Goal: Information Seeking & Learning: Learn about a topic

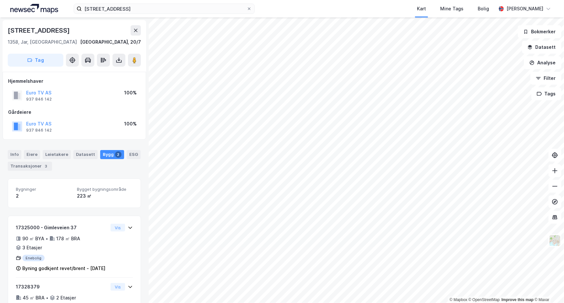
scroll to position [32, 0]
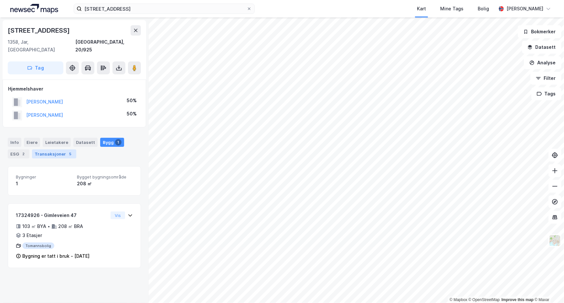
click at [57, 150] on div "Transaksjoner 5" at bounding box center [54, 153] width 44 height 9
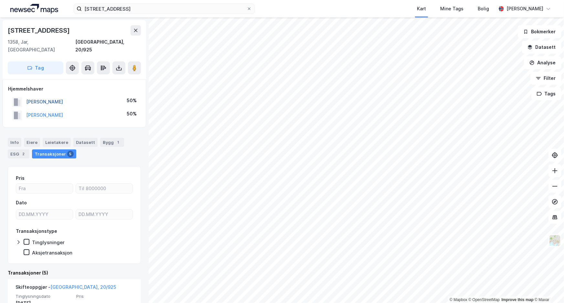
click at [0, 0] on button "[PERSON_NAME]" at bounding box center [0, 0] width 0 height 0
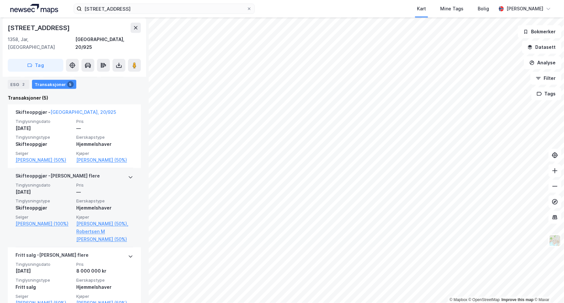
scroll to position [176, 0]
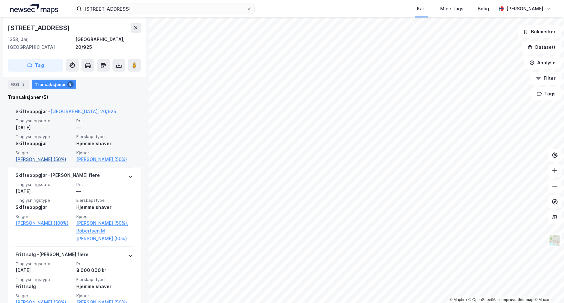
click at [34, 156] on link "[PERSON_NAME] (50%)" at bounding box center [44, 160] width 57 height 8
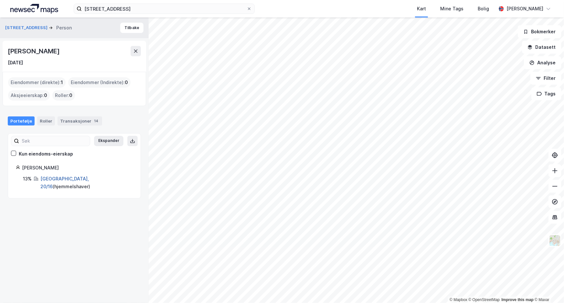
click at [44, 177] on link "[GEOGRAPHIC_DATA], 20/16" at bounding box center [64, 182] width 48 height 13
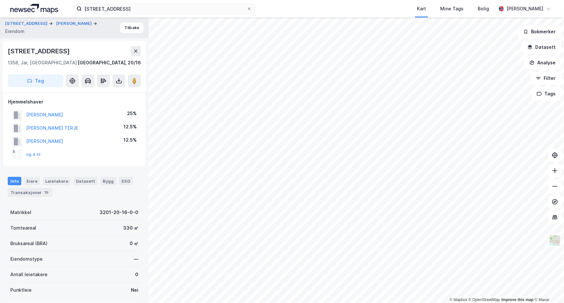
drag, startPoint x: 65, startPoint y: 217, endPoint x: 70, endPoint y: 210, distance: 8.3
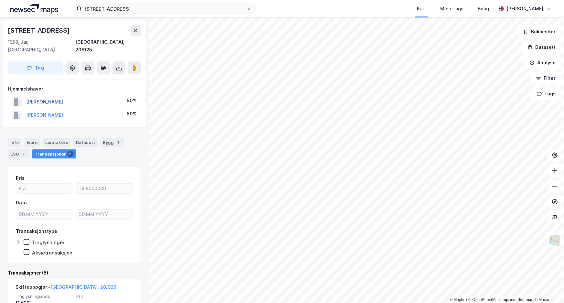
click at [0, 0] on button "[PERSON_NAME]" at bounding box center [0, 0] width 0 height 0
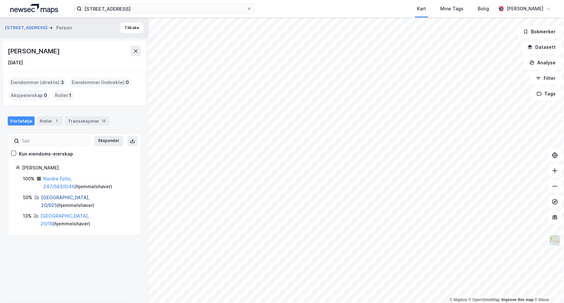
click at [45, 197] on link "[GEOGRAPHIC_DATA], 20/925" at bounding box center [65, 201] width 48 height 13
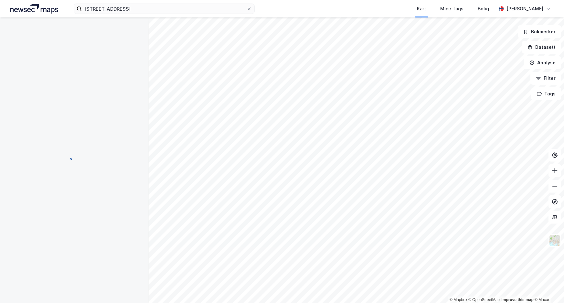
scroll to position [2, 0]
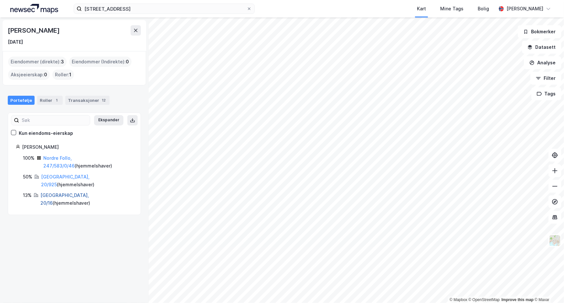
click at [47, 192] on link "[GEOGRAPHIC_DATA], 20/16" at bounding box center [64, 198] width 48 height 13
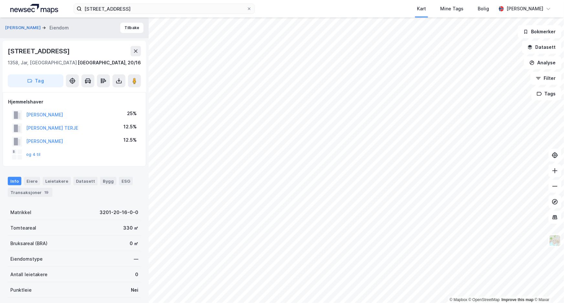
scroll to position [2, 0]
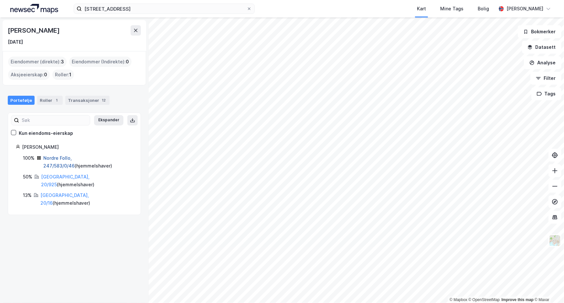
click at [61, 157] on link "Nordre Follo, 247/583/0/46" at bounding box center [58, 161] width 31 height 13
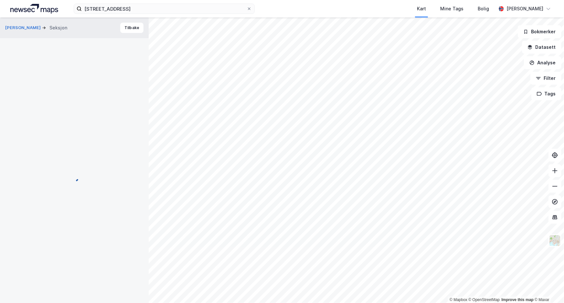
scroll to position [2, 0]
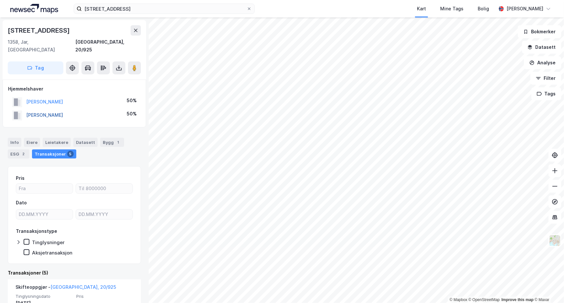
click at [0, 0] on button "[PERSON_NAME]" at bounding box center [0, 0] width 0 height 0
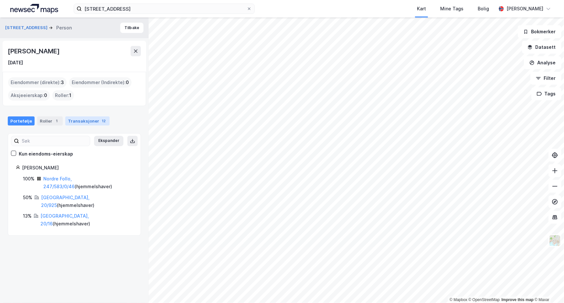
click at [75, 120] on div "Transaksjoner 12" at bounding box center [87, 120] width 44 height 9
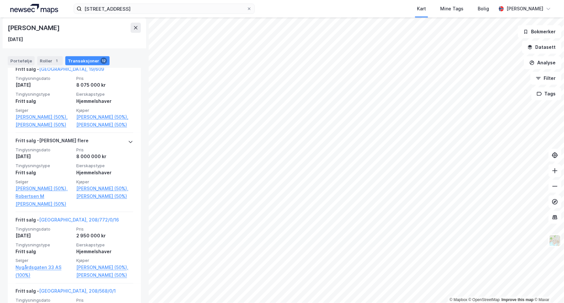
scroll to position [381, 0]
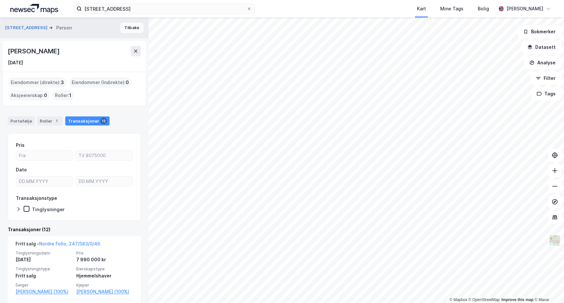
click at [130, 24] on button "Tilbake" at bounding box center [131, 28] width 23 height 10
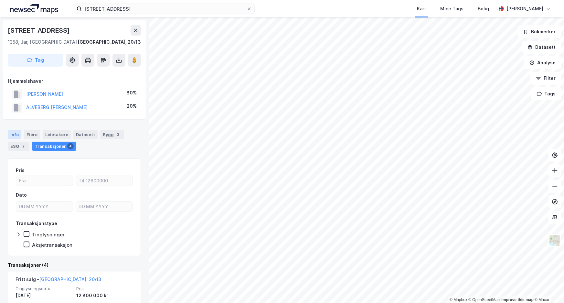
click at [15, 133] on div "Info" at bounding box center [15, 134] width 14 height 9
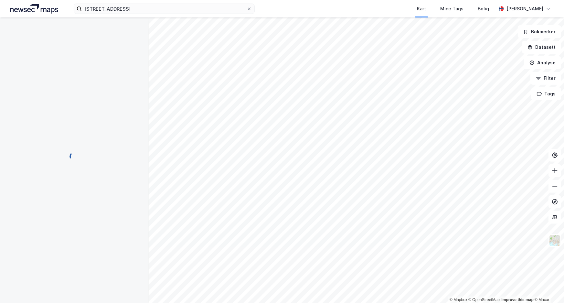
scroll to position [2, 0]
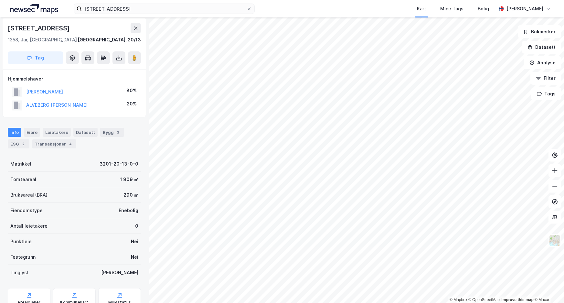
scroll to position [2, 0]
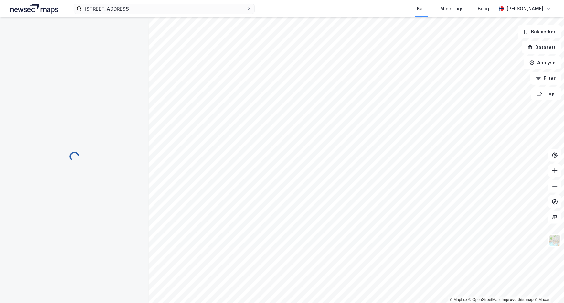
scroll to position [2, 0]
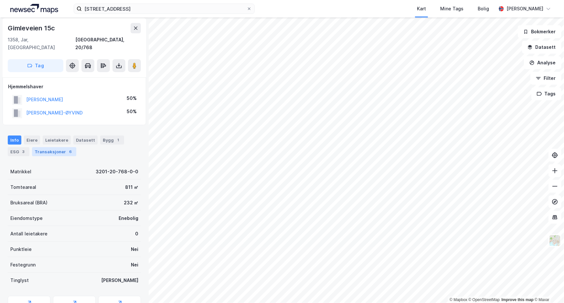
click at [56, 147] on div "Transaksjoner 6" at bounding box center [54, 151] width 44 height 9
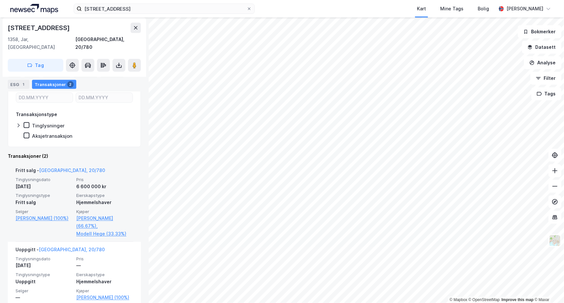
scroll to position [117, 0]
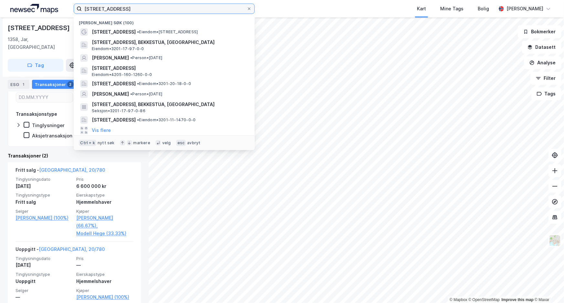
drag, startPoint x: 133, startPoint y: 8, endPoint x: -239, endPoint y: 11, distance: 371.2
click at [0, 11] on html "gimleveien 37 Nylige søk (100) Gimleveien 37 • Eiendom • [STREET_ADDRESS], BEKK…" at bounding box center [282, 151] width 564 height 303
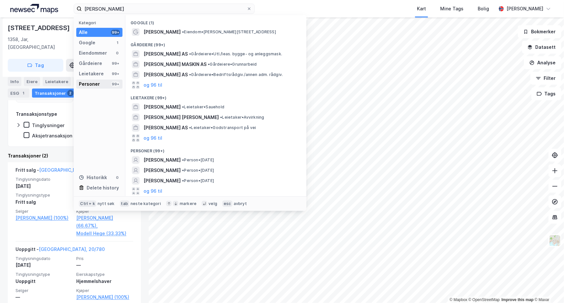
click at [83, 84] on div "Personer" at bounding box center [89, 84] width 21 height 8
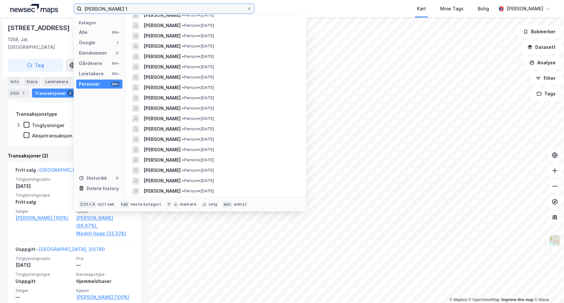
scroll to position [0, 0]
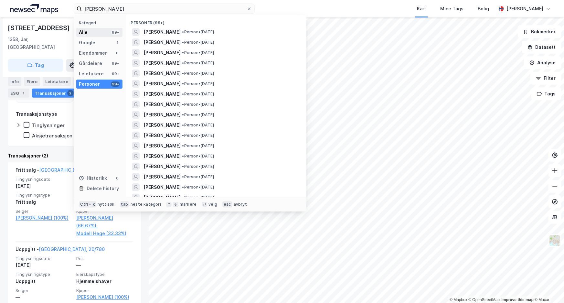
click at [95, 35] on div "Alle 99+" at bounding box center [99, 32] width 46 height 9
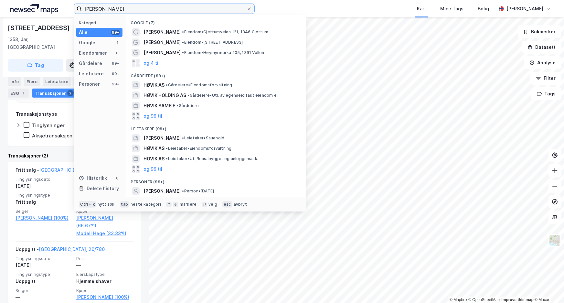
drag, startPoint x: 149, startPoint y: 10, endPoint x: -394, endPoint y: 54, distance: 544.9
click at [0, 54] on html "[PERSON_NAME] Kategori Alle 99+ Google 7 Eiendommer 0 Gårdeiere 99+ Leietakere …" at bounding box center [282, 151] width 564 height 303
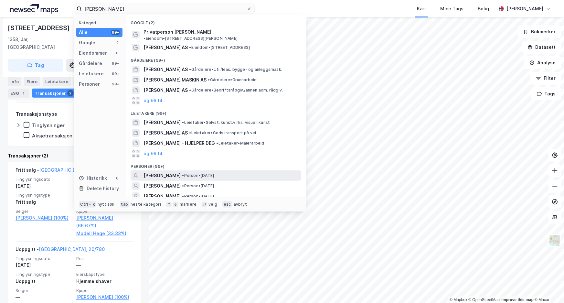
click at [214, 173] on span "• Person • [DATE]" at bounding box center [198, 175] width 32 height 5
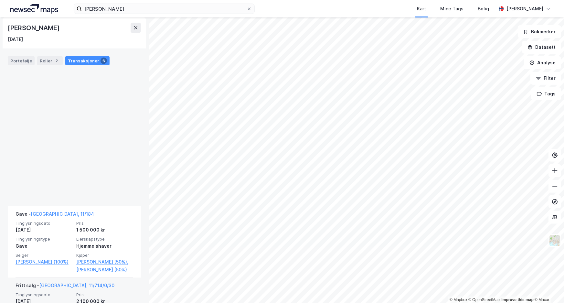
scroll to position [456, 0]
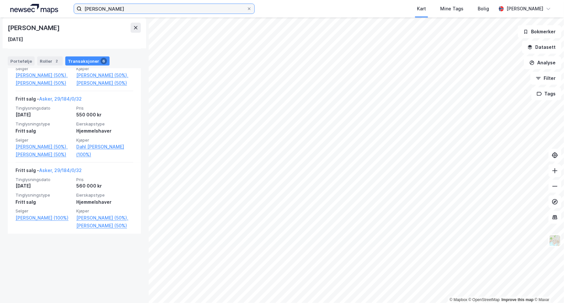
click at [158, 8] on input "[PERSON_NAME]" at bounding box center [164, 9] width 165 height 10
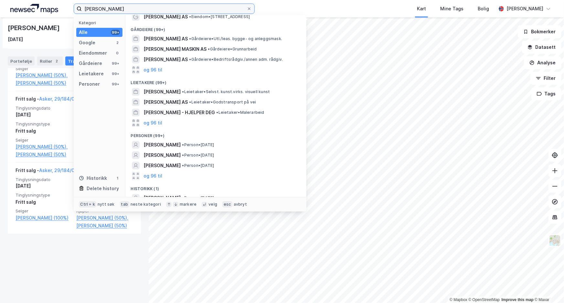
scroll to position [31, 0]
drag, startPoint x: 111, startPoint y: 8, endPoint x: -175, endPoint y: 17, distance: 285.6
click at [0, 17] on html "[PERSON_NAME] Kategori Alle 99+ Google 2 Eiendommer 0 Gårdeiere 99+ Leietakere …" at bounding box center [282, 151] width 564 height 303
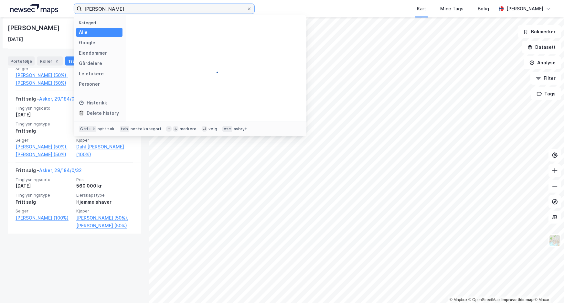
scroll to position [0, 0]
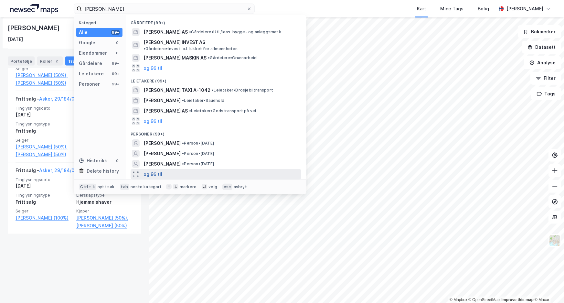
click at [148, 170] on button "og 96 til" at bounding box center [153, 174] width 19 height 8
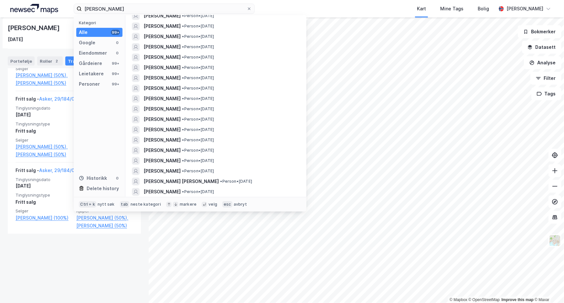
scroll to position [676, 0]
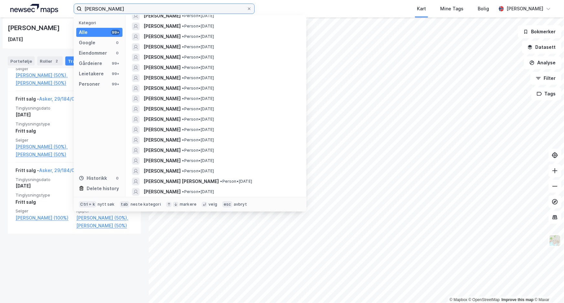
drag, startPoint x: 154, startPoint y: 8, endPoint x: -207, endPoint y: 24, distance: 360.8
click at [0, 24] on html "[PERSON_NAME] Kategori Alle 99+ Google 0 Eiendommer 0 Gårdeiere 99+ Leietakere …" at bounding box center [282, 151] width 564 height 303
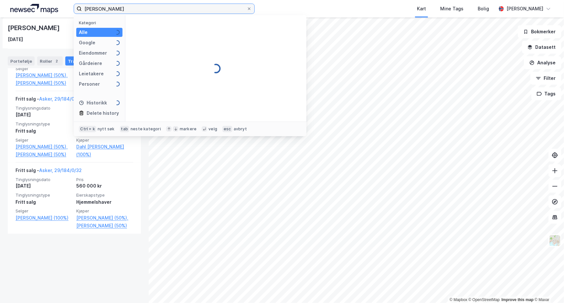
scroll to position [0, 0]
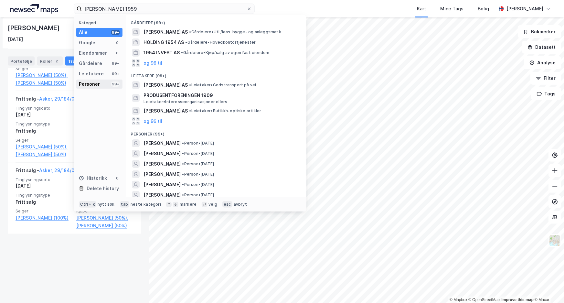
click at [98, 83] on div "Personer" at bounding box center [89, 84] width 21 height 8
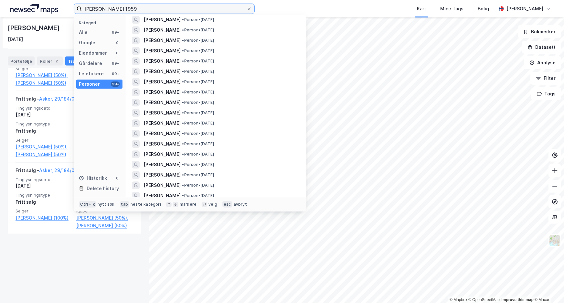
scroll to position [853, 0]
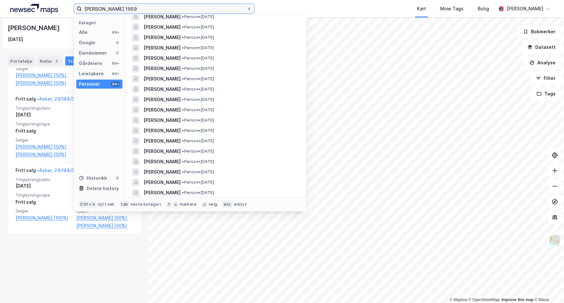
drag, startPoint x: 147, startPoint y: 8, endPoint x: -330, endPoint y: 23, distance: 477.4
click at [0, 23] on html "[PERSON_NAME] 1959 Kategori Alle 99+ Google 0 Eiendommer 0 Gårdeiere 99+ Leieta…" at bounding box center [282, 151] width 564 height 303
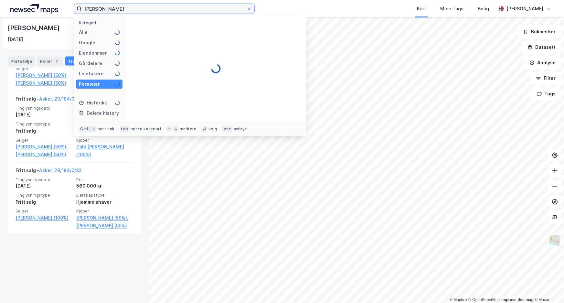
scroll to position [0, 0]
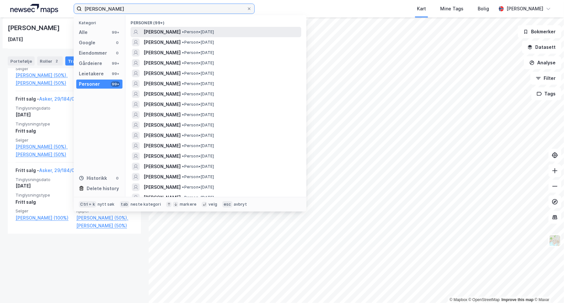
type input "[PERSON_NAME]"
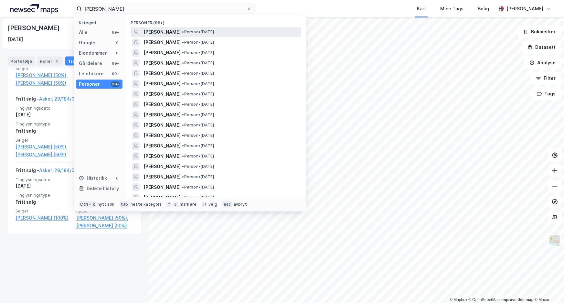
click at [172, 29] on span "[PERSON_NAME]" at bounding box center [162, 32] width 37 height 8
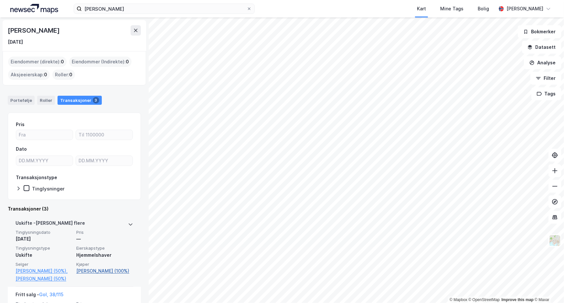
click at [96, 271] on link "[PERSON_NAME] (100%)" at bounding box center [104, 271] width 57 height 8
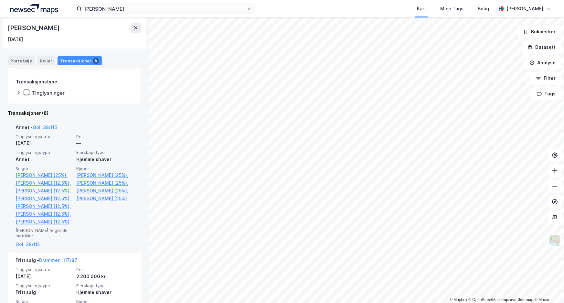
scroll to position [117, 0]
click at [99, 194] on link "[PERSON_NAME] (25%)," at bounding box center [104, 191] width 57 height 8
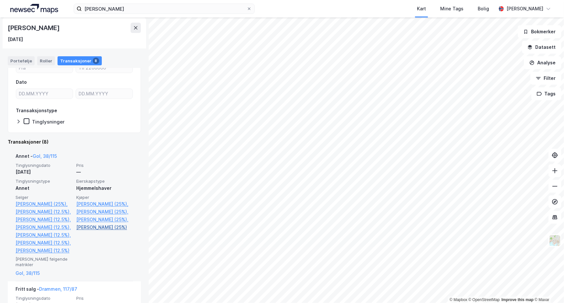
scroll to position [88, 0]
click at [95, 223] on link "[PERSON_NAME] (25%)," at bounding box center [104, 219] width 57 height 8
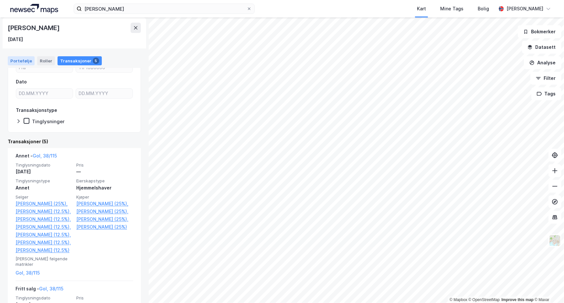
click at [20, 60] on div "Portefølje" at bounding box center [21, 60] width 27 height 9
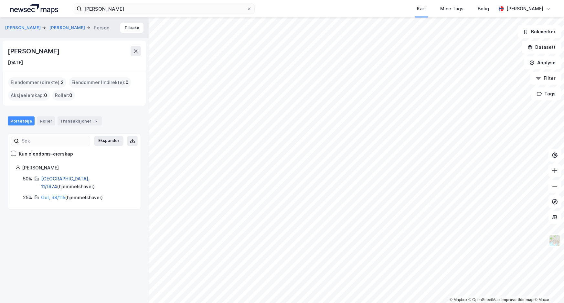
click at [50, 179] on link "[GEOGRAPHIC_DATA], 11/1674" at bounding box center [65, 182] width 48 height 13
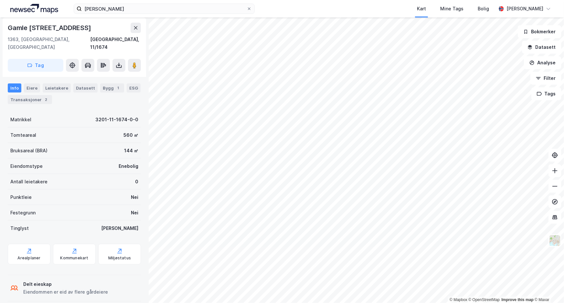
scroll to position [75, 0]
click at [34, 95] on div "Transaksjoner 2" at bounding box center [30, 99] width 44 height 9
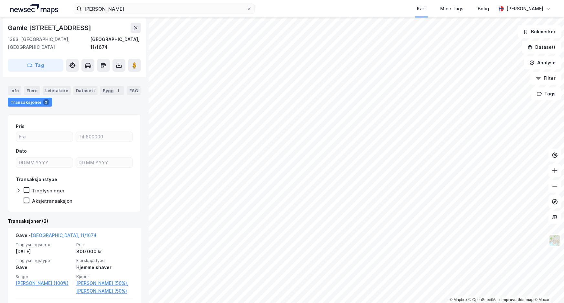
scroll to position [132, 0]
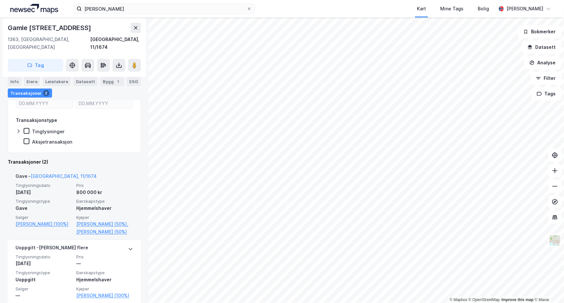
drag, startPoint x: 48, startPoint y: 213, endPoint x: 125, endPoint y: 168, distance: 88.9
click at [125, 172] on div "Gave - [GEOGRAPHIC_DATA], 11/1674" at bounding box center [75, 177] width 118 height 10
click at [95, 220] on link "[PERSON_NAME] (50%)," at bounding box center [104, 224] width 57 height 8
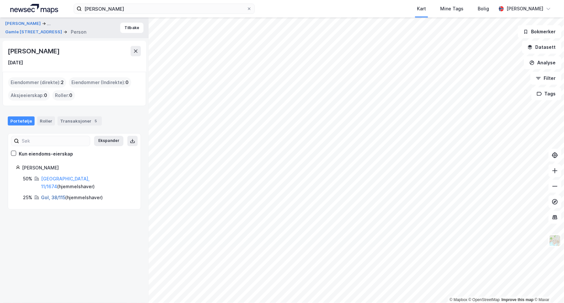
click at [58, 195] on link "Gol, 38/115" at bounding box center [53, 197] width 24 height 5
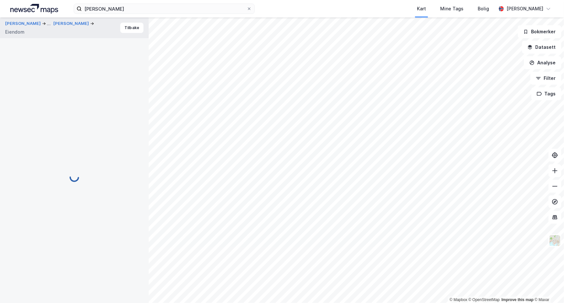
scroll to position [102, 0]
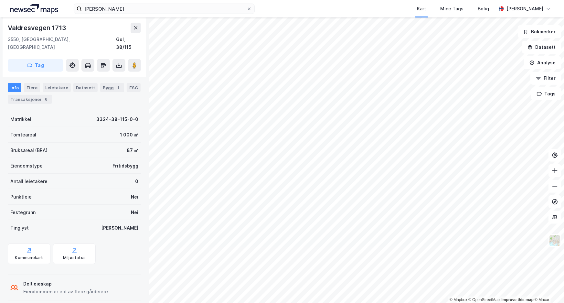
click at [237, 303] on html "[PERSON_NAME] Kart Mine Tags Bolig [PERSON_NAME] © Mapbox © OpenStreetMap Impro…" at bounding box center [282, 151] width 564 height 303
click at [508, 303] on html "[PERSON_NAME] Kart Mine Tags Bolig [PERSON_NAME] © Mapbox © OpenStreetMap Impro…" at bounding box center [282, 151] width 564 height 303
click at [523, 303] on html "[PERSON_NAME] Kart Mine Tags Bolig [PERSON_NAME] © Mapbox © OpenStreetMap Impro…" at bounding box center [282, 151] width 564 height 303
click at [136, 117] on div "© Mapbox © OpenStreetMap Improve this map © [PERSON_NAME] ... [PERSON_NAME] Eie…" at bounding box center [282, 159] width 564 height 285
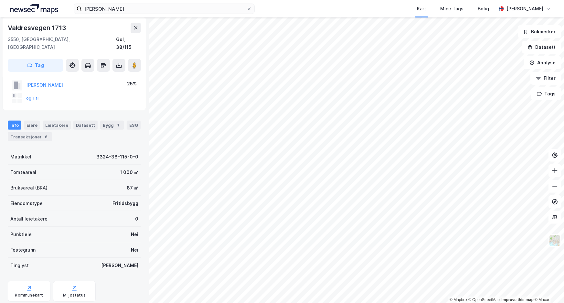
scroll to position [0, 0]
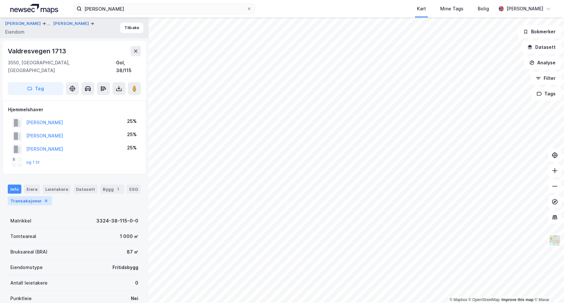
click at [30, 196] on div "Transaksjoner 6" at bounding box center [30, 200] width 44 height 9
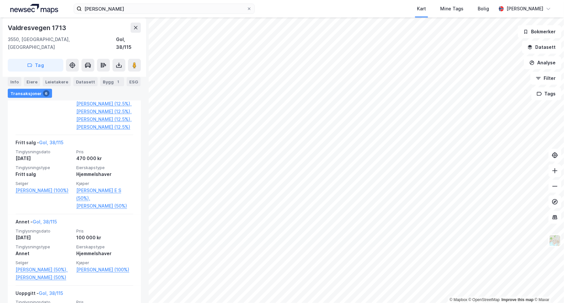
scroll to position [506, 0]
click at [78, 100] on link "[PERSON_NAME] (12.5%)," at bounding box center [104, 96] width 57 height 8
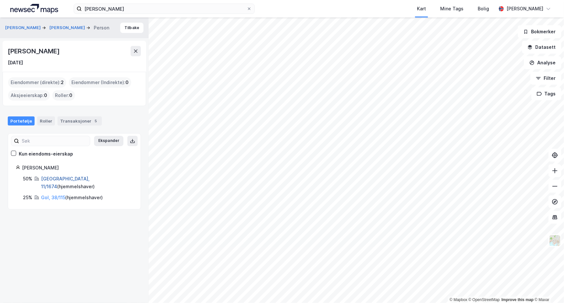
click at [51, 177] on link "[GEOGRAPHIC_DATA], 11/1674" at bounding box center [65, 182] width 48 height 13
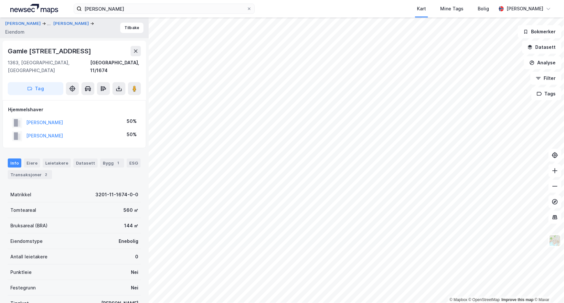
scroll to position [75, 0]
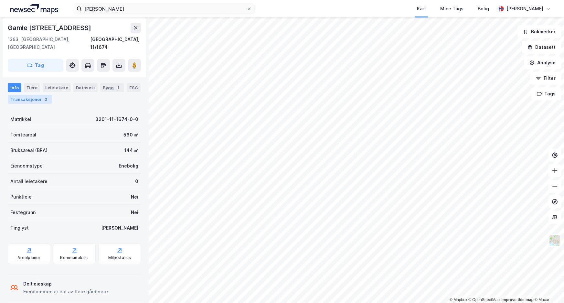
click at [26, 95] on div "Transaksjoner 2" at bounding box center [30, 99] width 44 height 9
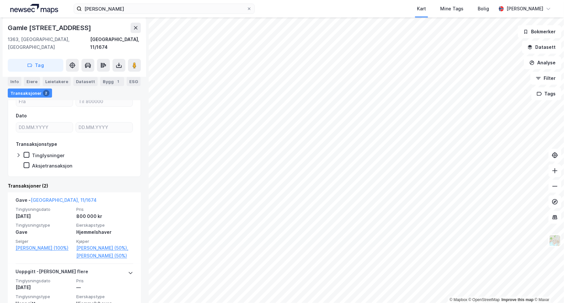
scroll to position [132, 0]
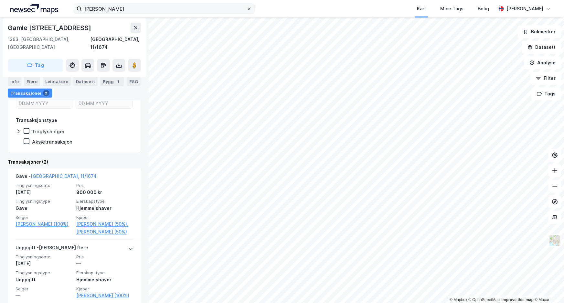
click at [251, 9] on icon at bounding box center [249, 9] width 4 height 4
click at [247, 9] on input "[PERSON_NAME]" at bounding box center [164, 9] width 165 height 10
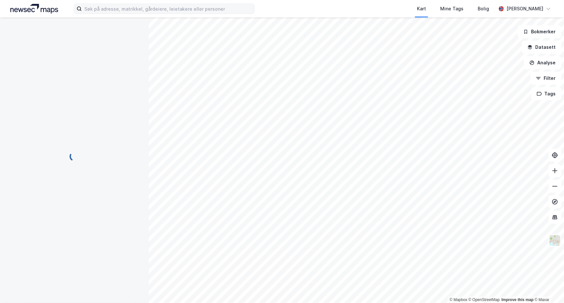
scroll to position [4, 0]
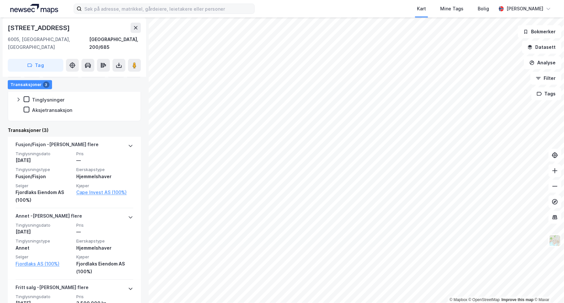
scroll to position [167, 0]
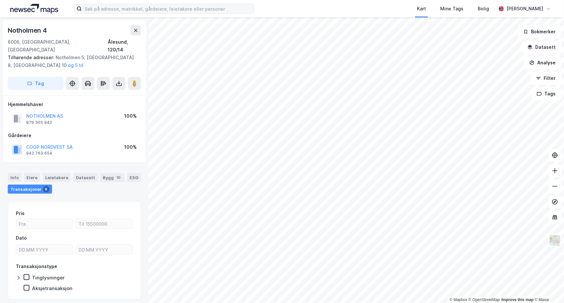
scroll to position [12, 0]
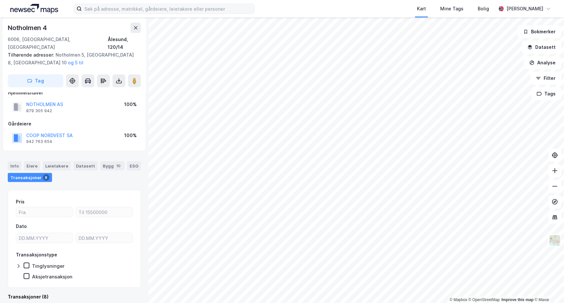
click at [241, 303] on html "Kart Mine Tags Bolig [PERSON_NAME] © Mapbox © OpenStreetMap Improve this map © …" at bounding box center [282, 151] width 564 height 303
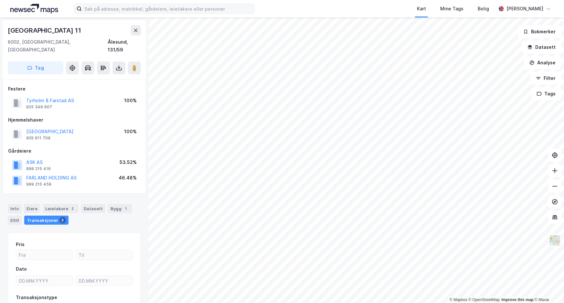
scroll to position [12, 0]
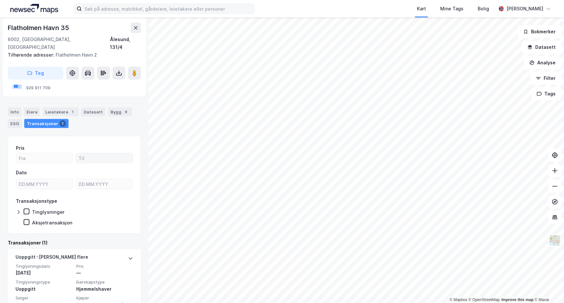
scroll to position [75, 0]
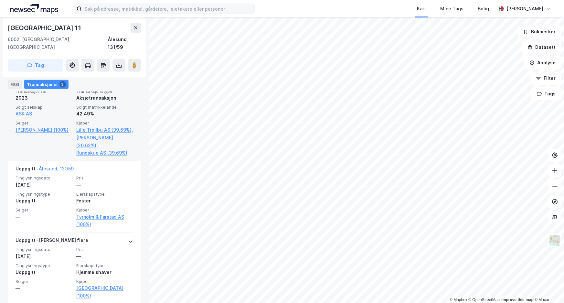
scroll to position [272, 0]
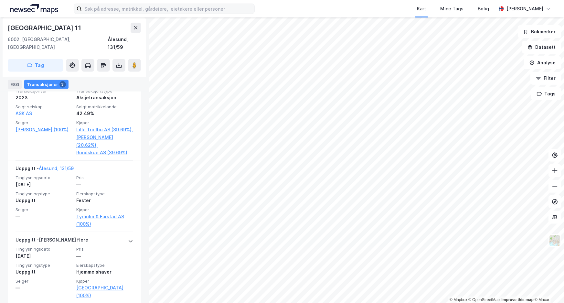
click at [15, 75] on div "Info" at bounding box center [15, 72] width 14 height 9
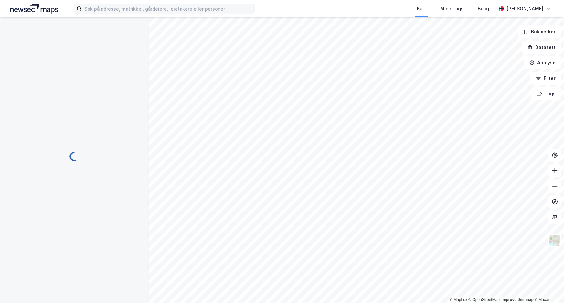
scroll to position [1, 0]
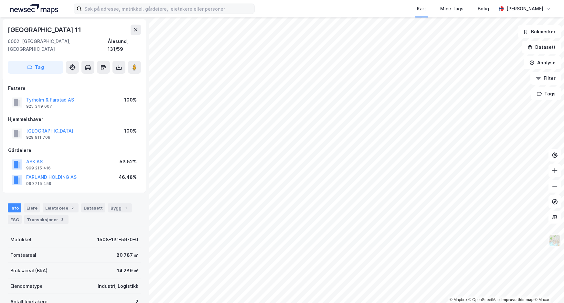
click at [553, 245] on img at bounding box center [555, 240] width 12 height 12
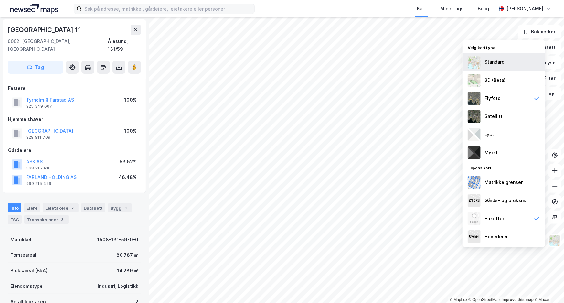
click at [494, 62] on div "Standard" at bounding box center [495, 62] width 20 height 8
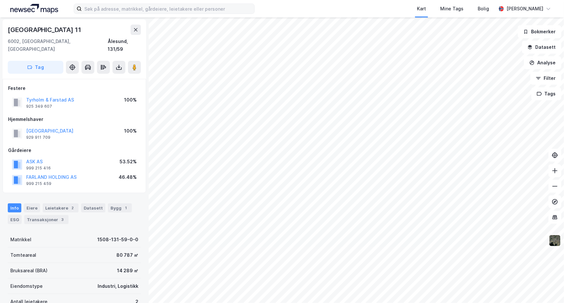
click at [71, 276] on div "© Mapbox © OpenStreetMap Improve this map © Maxar [STREET_ADDRESS], [GEOGRAPHIC…" at bounding box center [282, 159] width 564 height 285
